Goal: Task Accomplishment & Management: Manage account settings

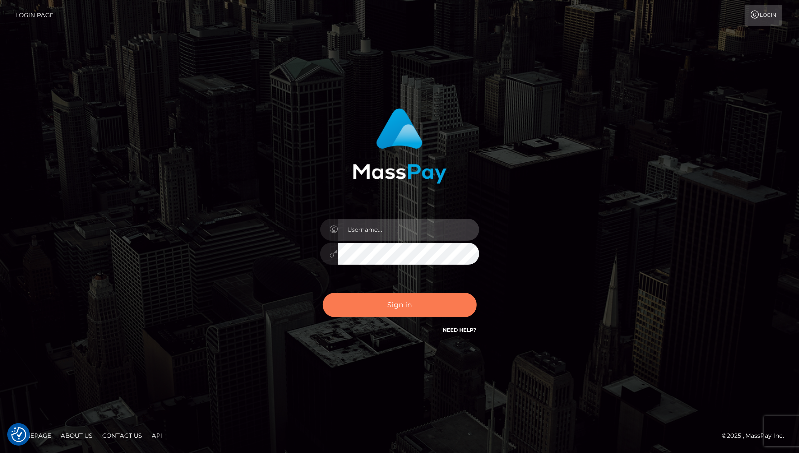
type input "cheli"
click at [391, 308] on button "Sign in" at bounding box center [400, 305] width 154 height 24
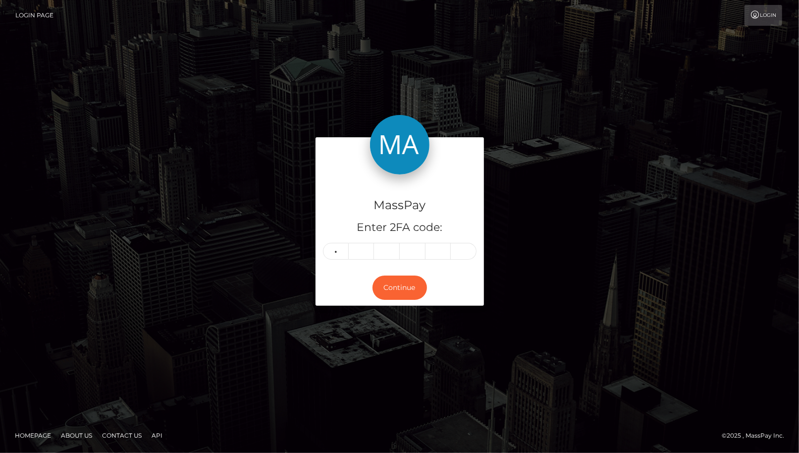
type input "5"
type input "0"
type input "4"
type input "1"
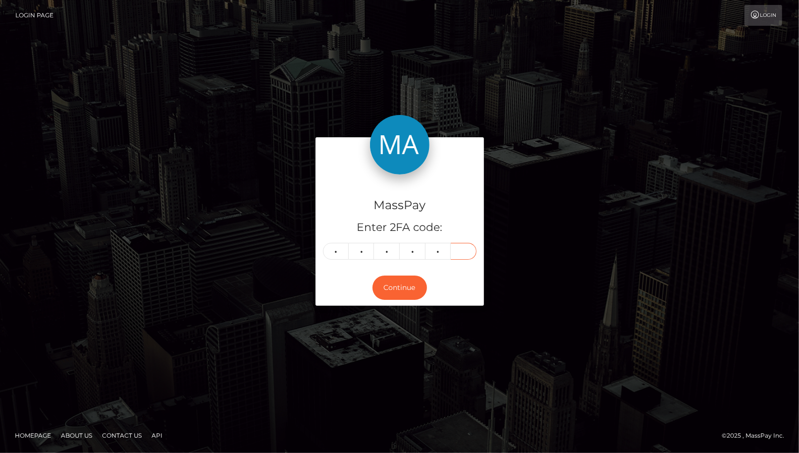
type input "4"
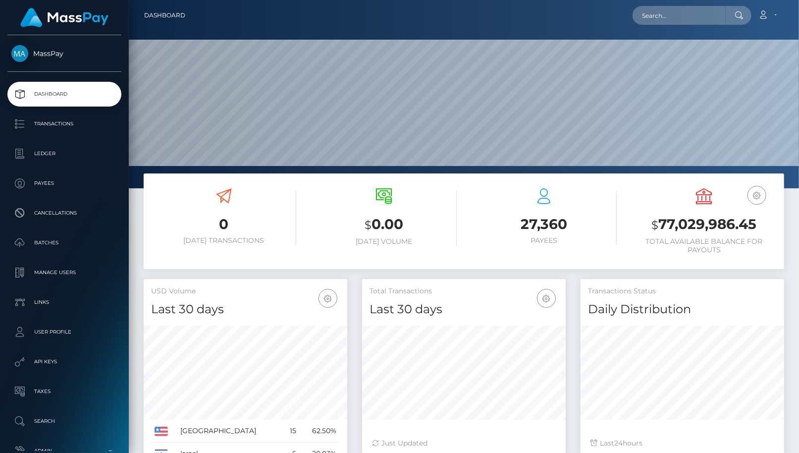
scroll to position [175, 204]
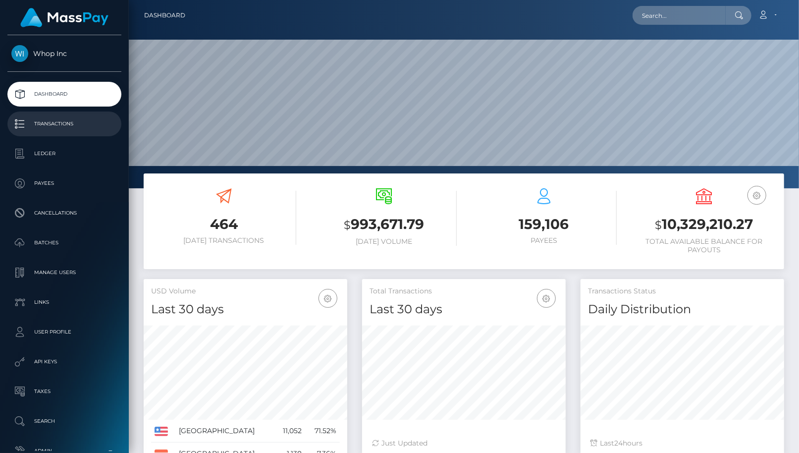
click at [71, 129] on p "Transactions" at bounding box center [64, 123] width 106 height 15
